Goal: Information Seeking & Learning: Compare options

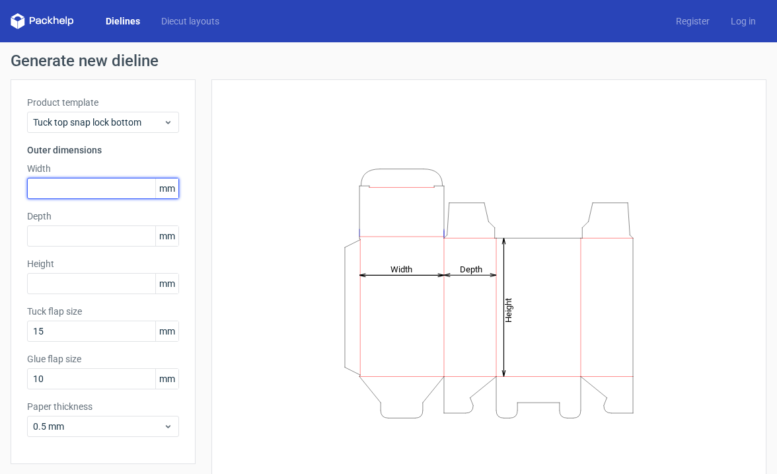
click at [59, 190] on input "text" at bounding box center [103, 188] width 152 height 21
click at [165, 188] on span "mm" at bounding box center [166, 188] width 23 height 20
drag, startPoint x: 173, startPoint y: 188, endPoint x: 139, endPoint y: 188, distance: 33.7
click at [139, 188] on div "mm" at bounding box center [103, 188] width 152 height 21
click at [104, 189] on input "text" at bounding box center [103, 188] width 152 height 21
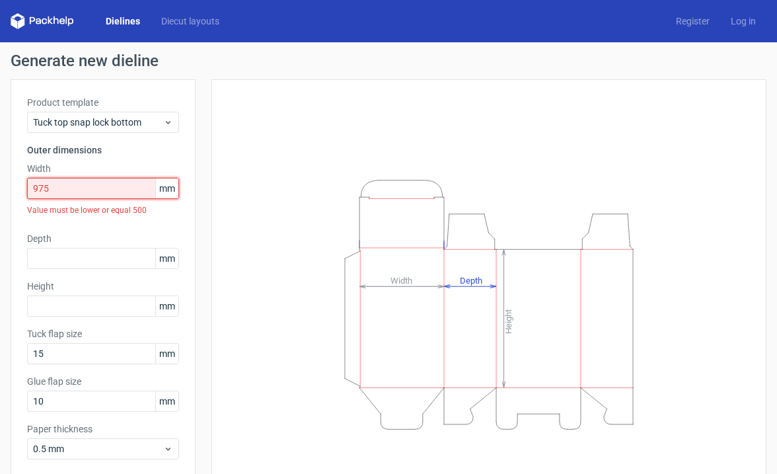
click at [81, 191] on input "975" at bounding box center [103, 188] width 152 height 21
drag, startPoint x: 73, startPoint y: 192, endPoint x: -3, endPoint y: 190, distance: 76.0
click at [0, 190] on html "Dielines Diecut layouts Register Log in Generate new dieline Product template T…" at bounding box center [388, 237] width 777 height 474
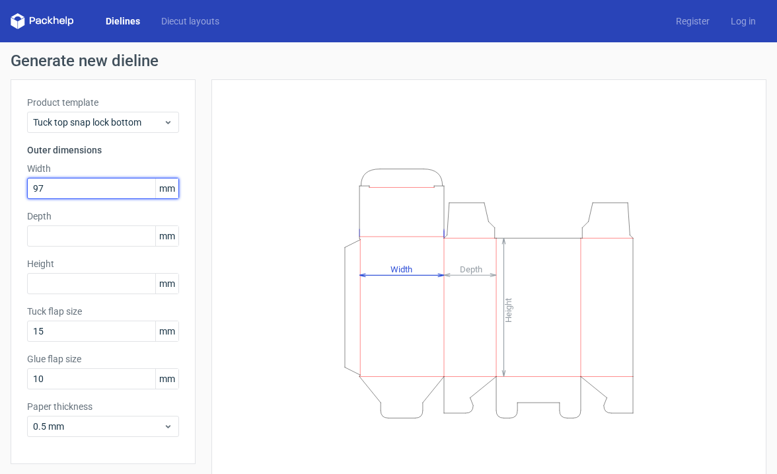
type input "975"
click at [164, 183] on span "mm" at bounding box center [166, 188] width 23 height 20
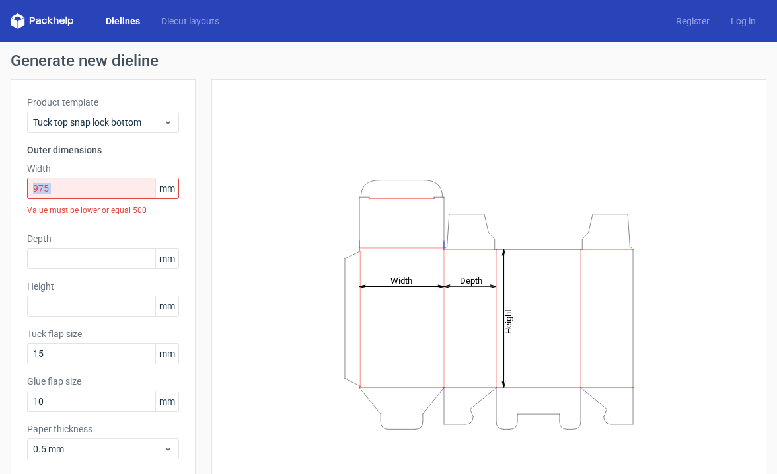
drag, startPoint x: 161, startPoint y: 185, endPoint x: 190, endPoint y: 185, distance: 29.7
click at [190, 185] on div "Product template Tuck top snap lock bottom Outer dimensions Width 975 mm Value …" at bounding box center [103, 282] width 185 height 407
click at [167, 188] on span "mm" at bounding box center [166, 188] width 23 height 20
drag, startPoint x: 174, startPoint y: 186, endPoint x: 153, endPoint y: 188, distance: 20.5
click at [153, 188] on div "975 mm" at bounding box center [103, 188] width 152 height 21
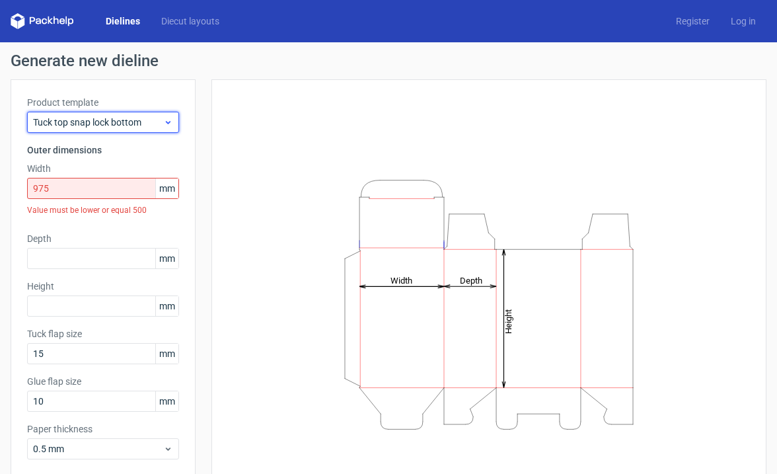
click at [145, 126] on span "Tuck top snap lock bottom" at bounding box center [98, 122] width 130 height 13
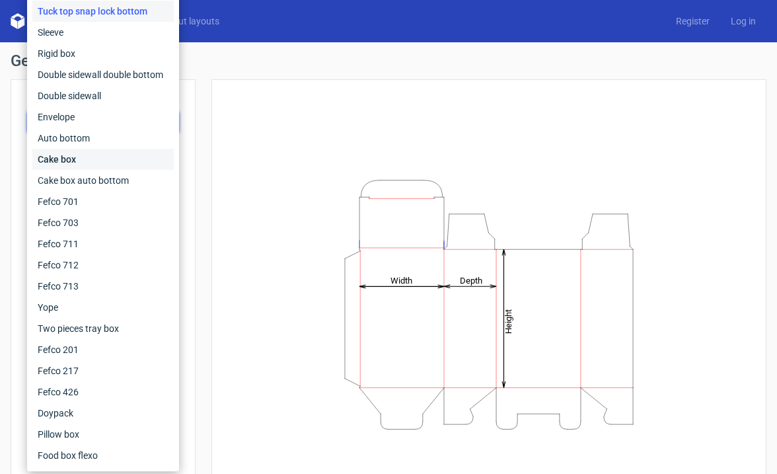
click at [93, 160] on div "Cake box" at bounding box center [102, 159] width 141 height 21
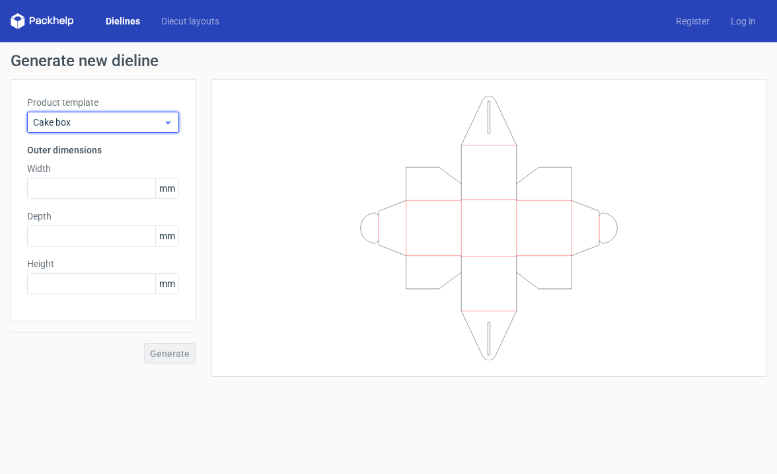
click at [120, 118] on span "Cake box" at bounding box center [98, 122] width 130 height 13
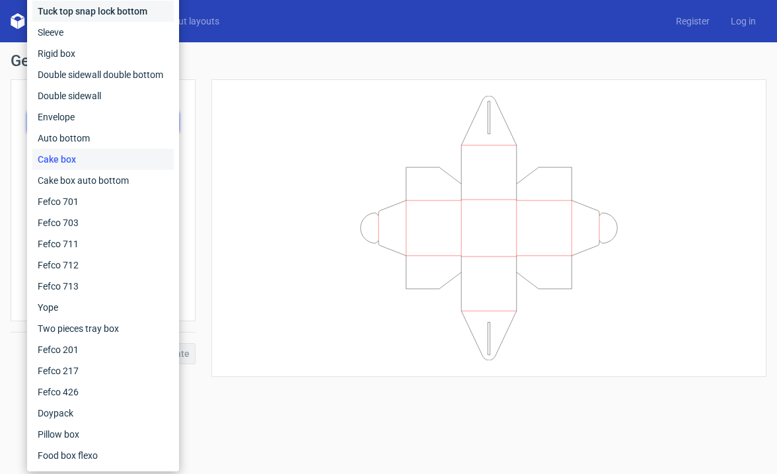
click at [118, 13] on div "Tuck top snap lock bottom" at bounding box center [102, 11] width 141 height 21
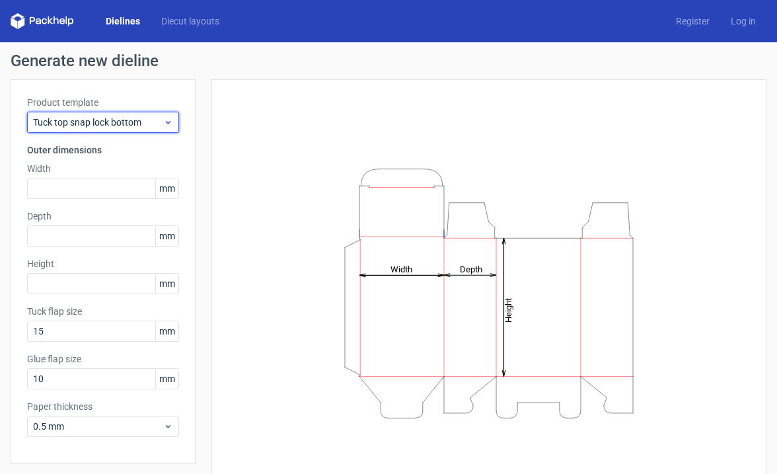
click at [121, 121] on span "Tuck top snap lock bottom" at bounding box center [98, 122] width 130 height 13
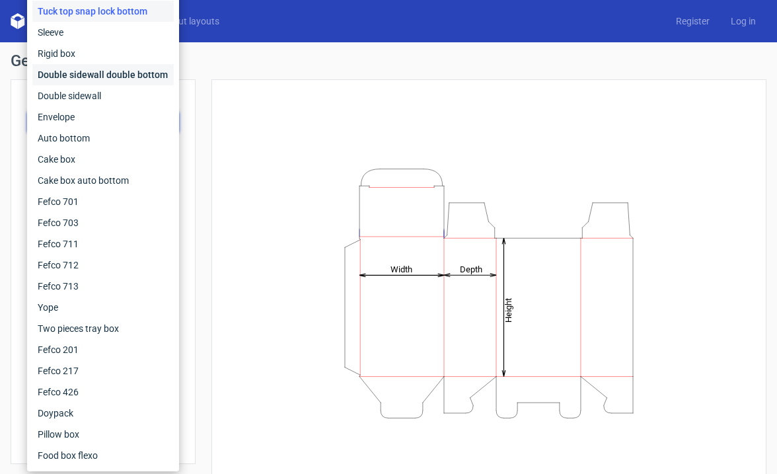
click at [121, 77] on div "Double sidewall double bottom" at bounding box center [102, 74] width 141 height 21
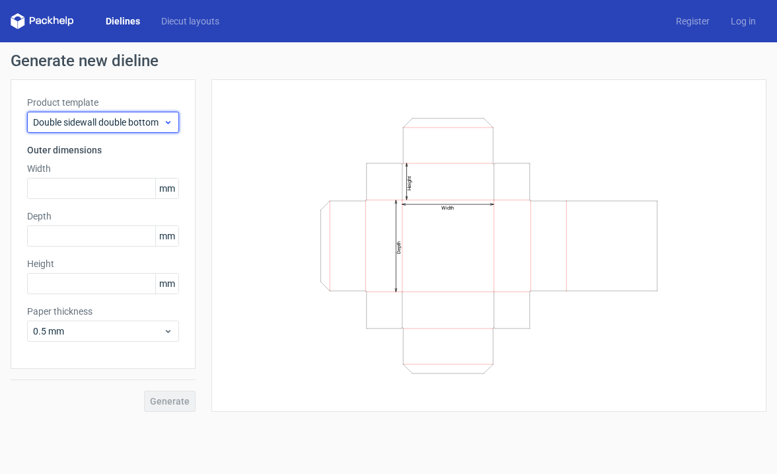
click at [105, 120] on span "Double sidewall double bottom" at bounding box center [98, 122] width 130 height 13
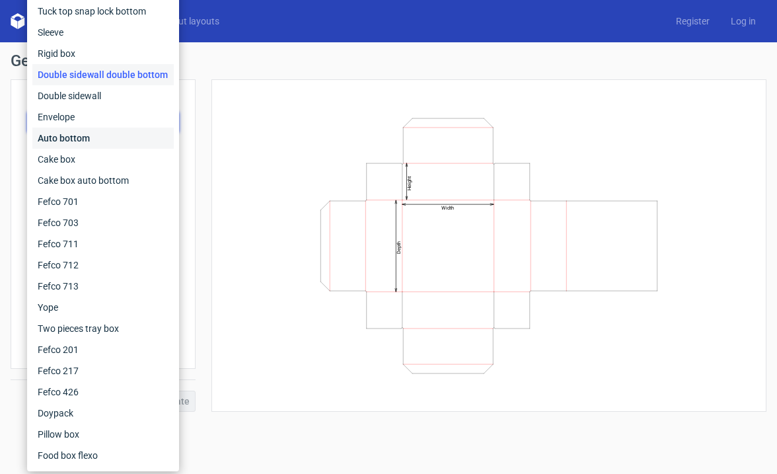
click at [110, 142] on div "Auto bottom" at bounding box center [102, 138] width 141 height 21
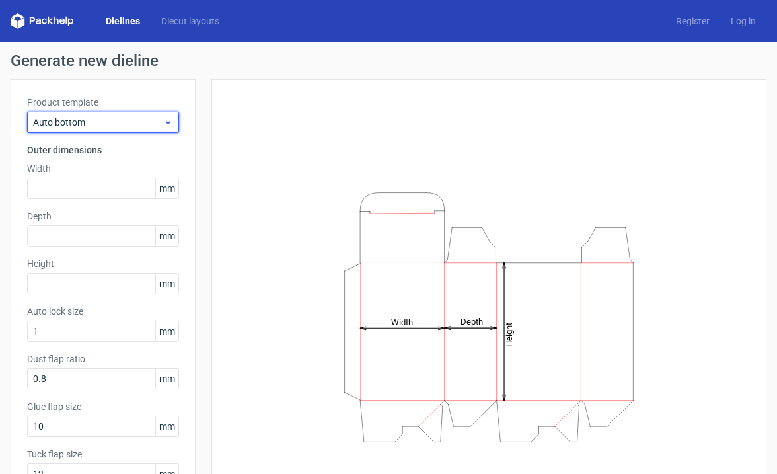
click at [108, 125] on span "Auto bottom" at bounding box center [98, 122] width 130 height 13
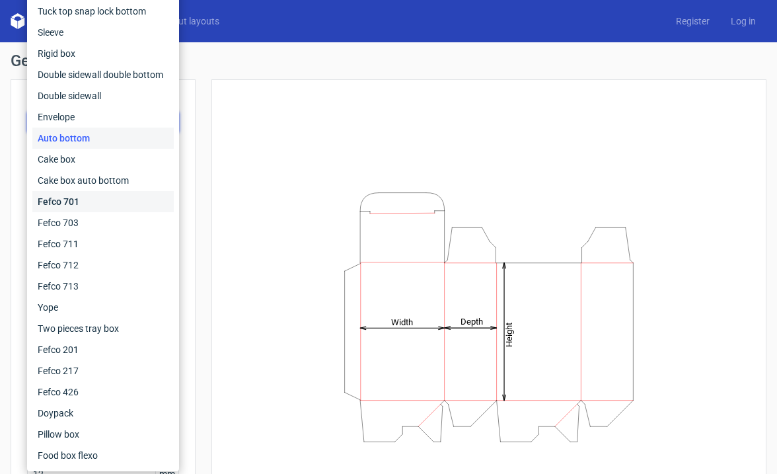
click at [96, 204] on div "Fefco 701" at bounding box center [102, 201] width 141 height 21
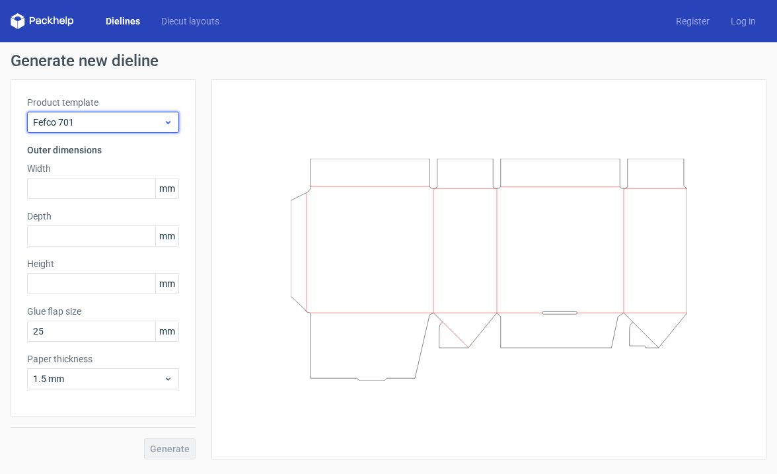
click at [130, 127] on span "Fefco 701" at bounding box center [98, 122] width 130 height 13
